Goal: Task Accomplishment & Management: Manage account settings

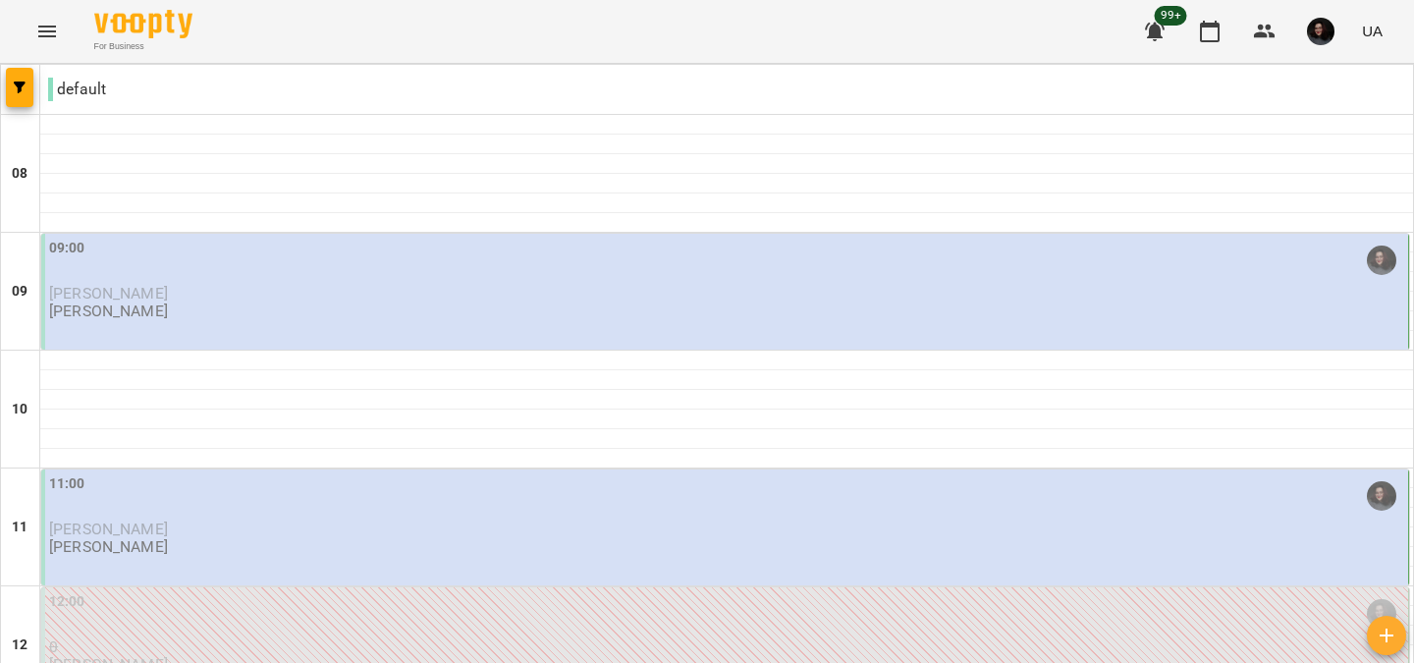
scroll to position [28, 0]
click at [251, 249] on div "09:00" at bounding box center [727, 260] width 1356 height 45
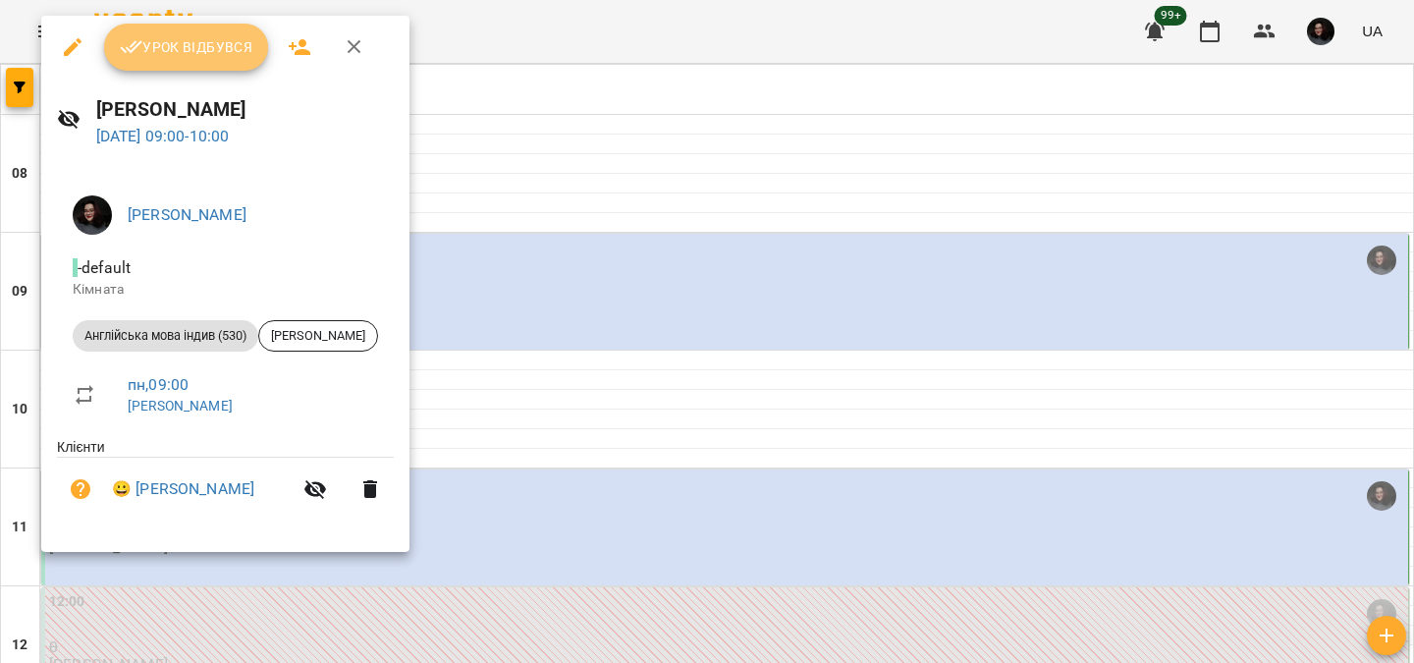
click at [192, 39] on span "Урок відбувся" at bounding box center [187, 47] width 134 height 24
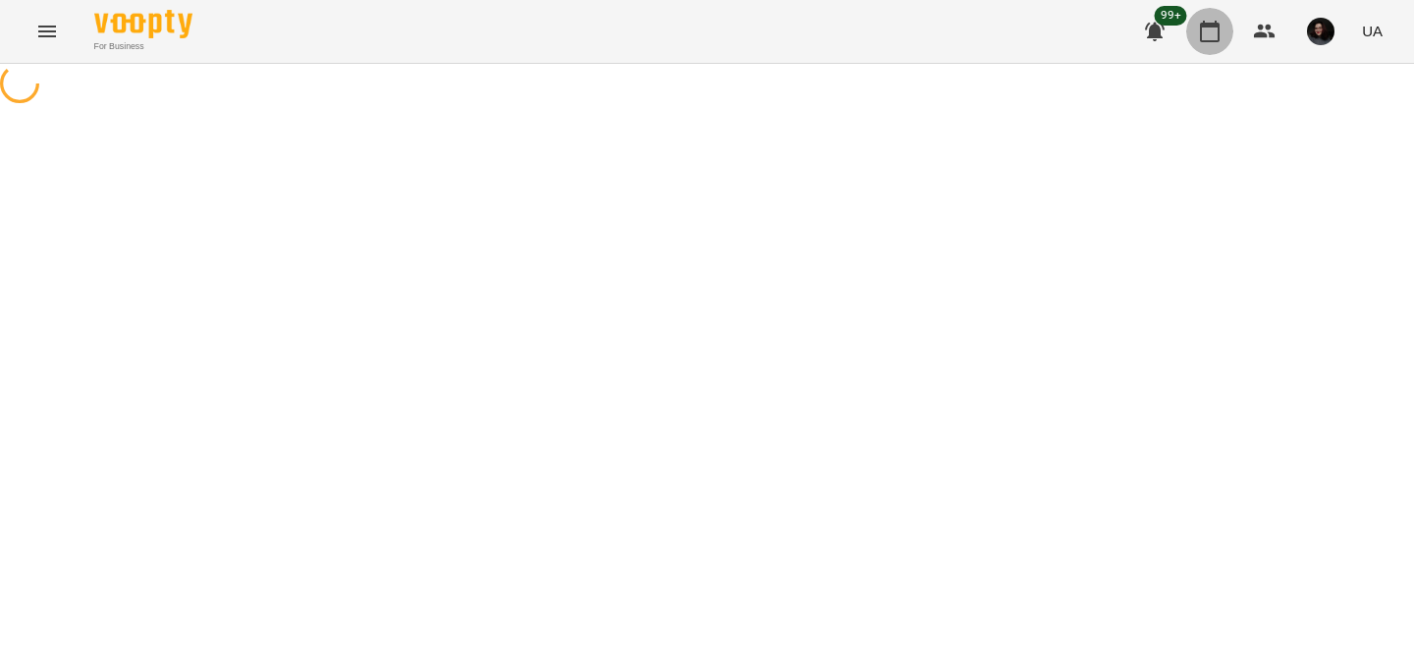
click at [1209, 32] on icon "button" at bounding box center [1210, 32] width 24 height 24
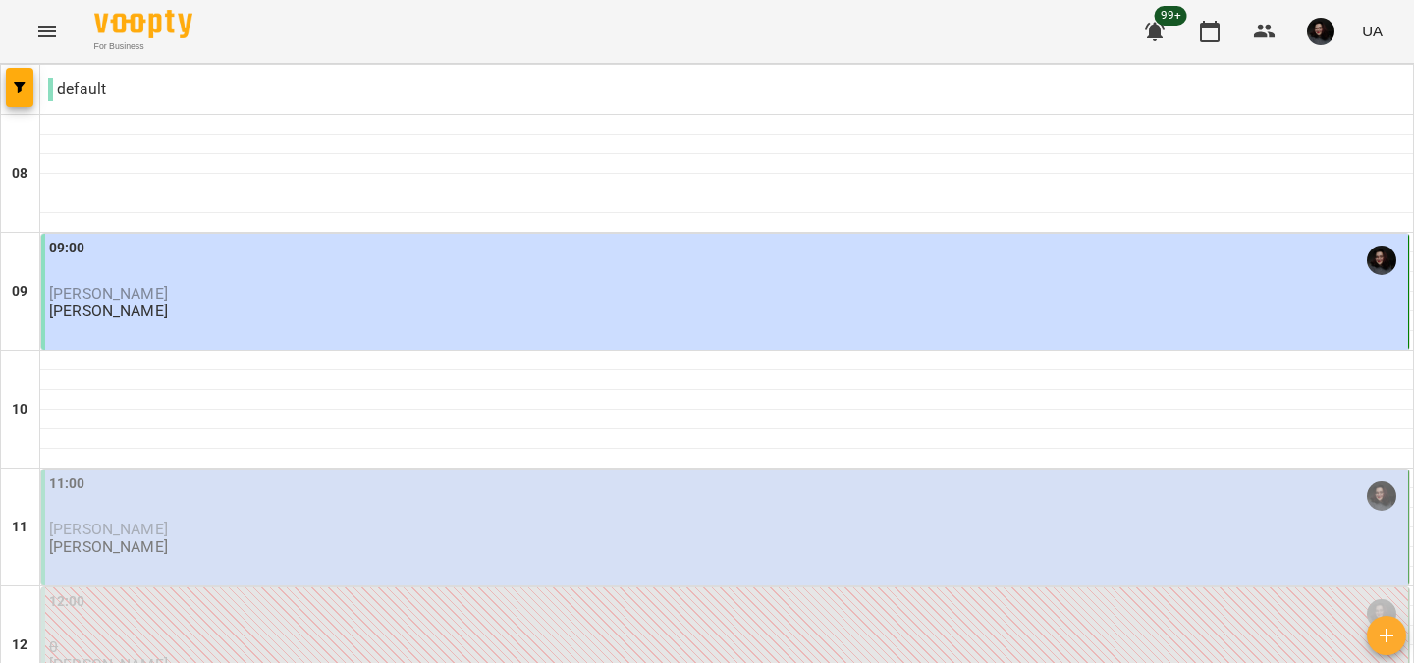
scroll to position [189, 0]
click at [265, 473] on div "11:00" at bounding box center [727, 495] width 1356 height 45
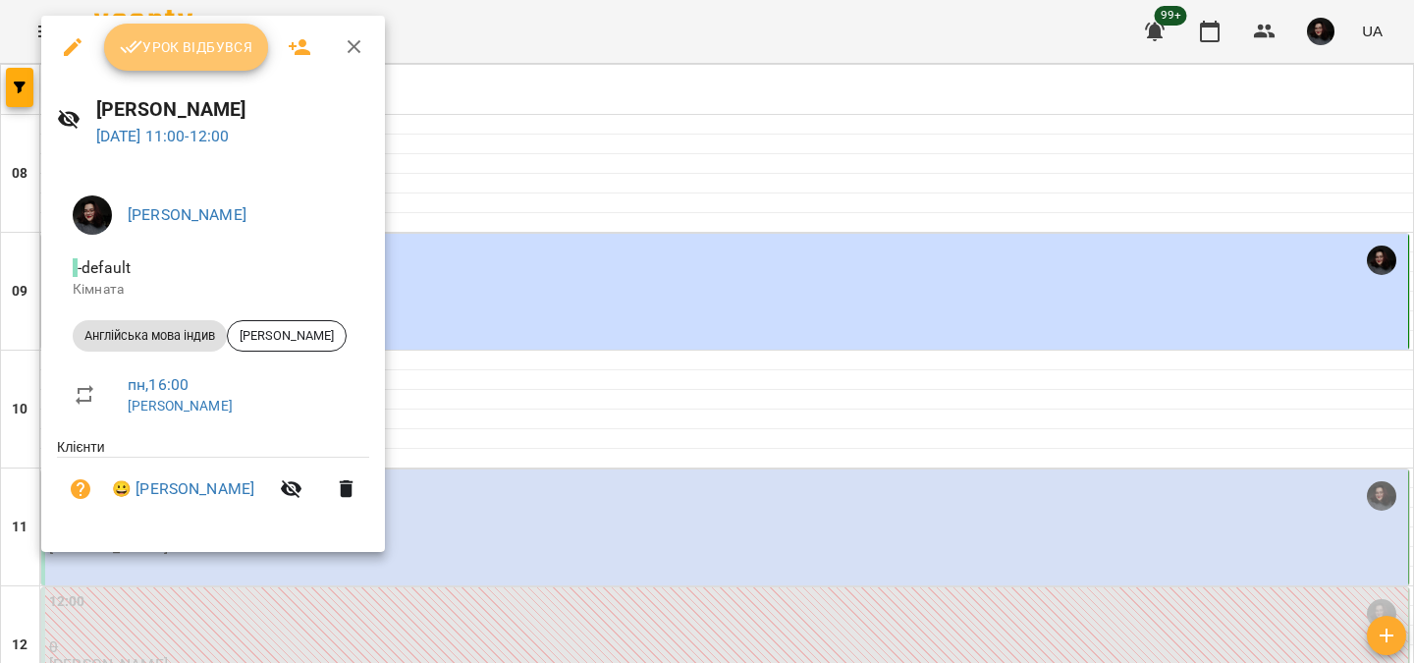
click at [158, 56] on span "Урок відбувся" at bounding box center [187, 47] width 134 height 24
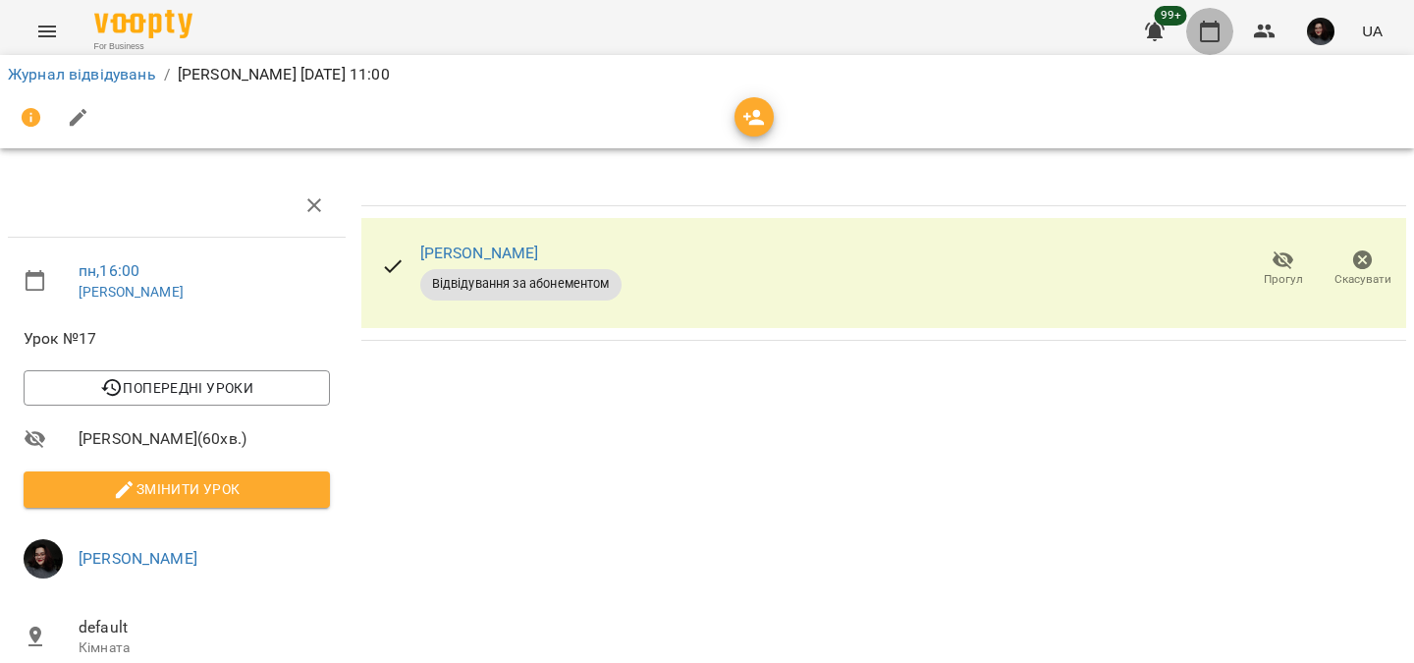
click at [1197, 44] on button "button" at bounding box center [1210, 31] width 47 height 47
